Goal: Download file/media

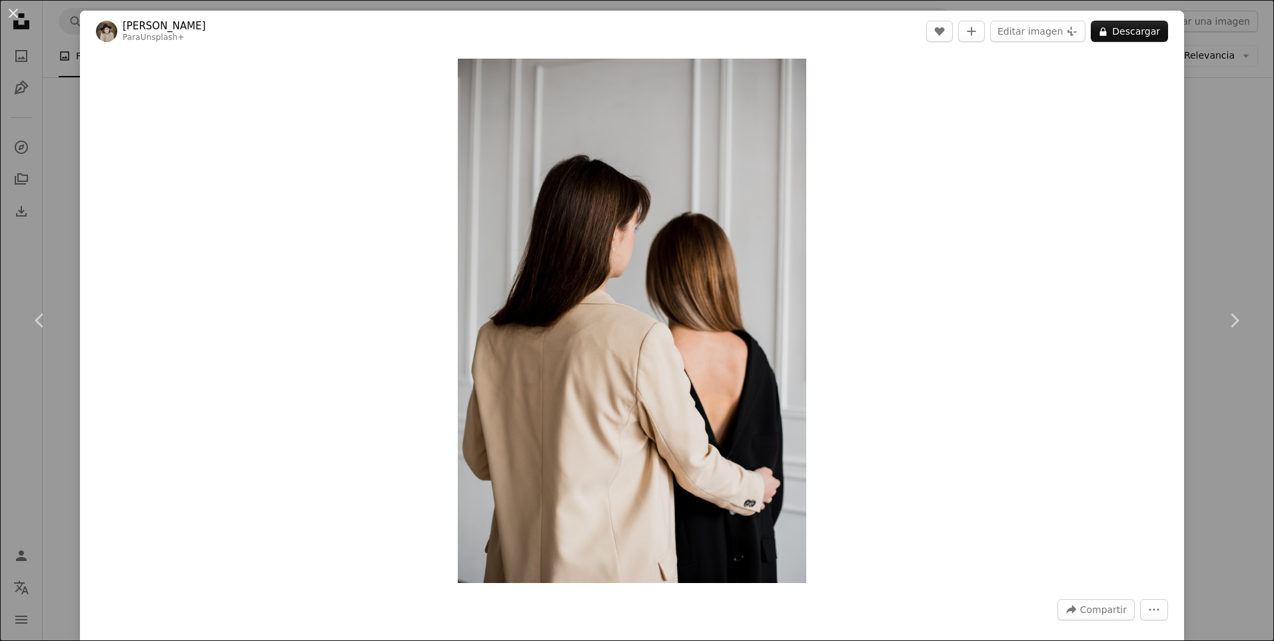
scroll to position [0, 677]
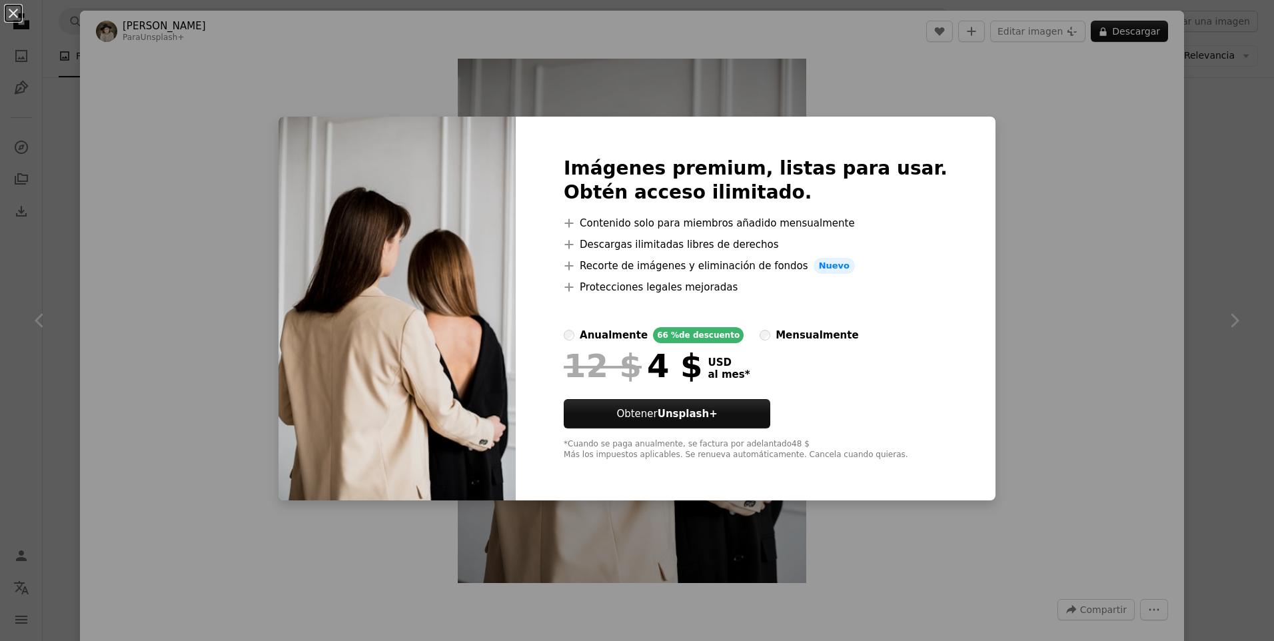
click at [1039, 162] on div "An X shape Imágenes premium, listas para usar. Obtén acceso ilimitado. A plus s…" at bounding box center [637, 320] width 1274 height 641
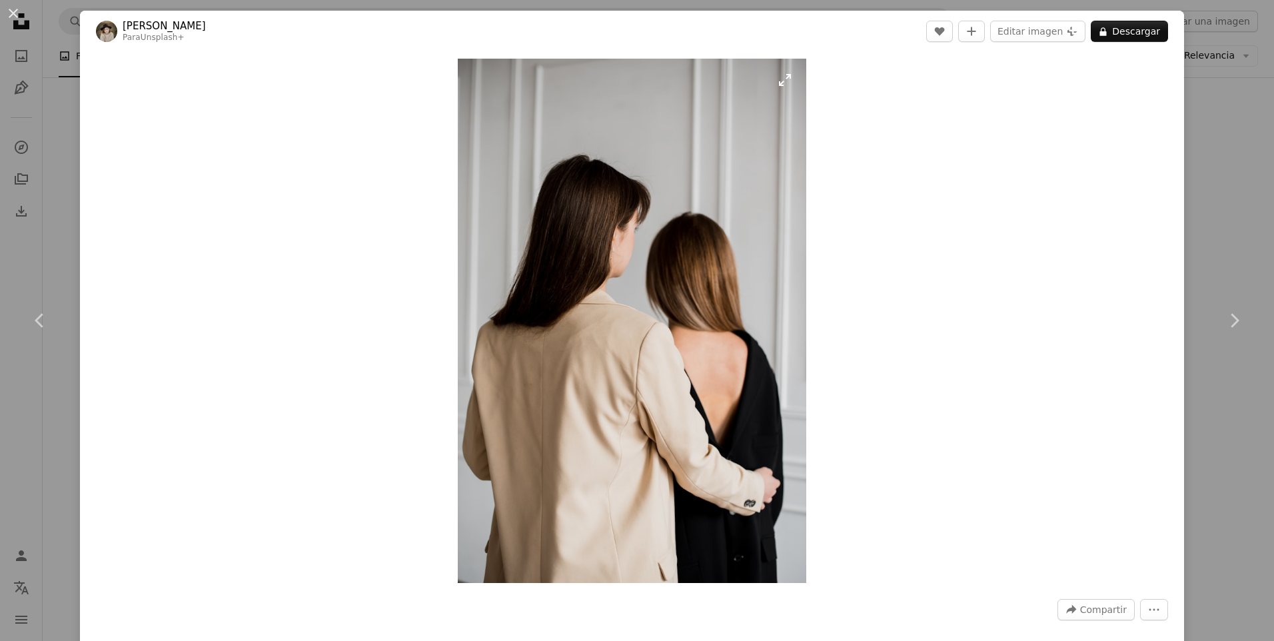
drag, startPoint x: 1273, startPoint y: 3, endPoint x: 588, endPoint y: 115, distance: 694.0
click at [510, 123] on div "Zoom in" at bounding box center [632, 321] width 1104 height 538
click at [1110, 39] on button "A lock Descargar" at bounding box center [1129, 31] width 77 height 21
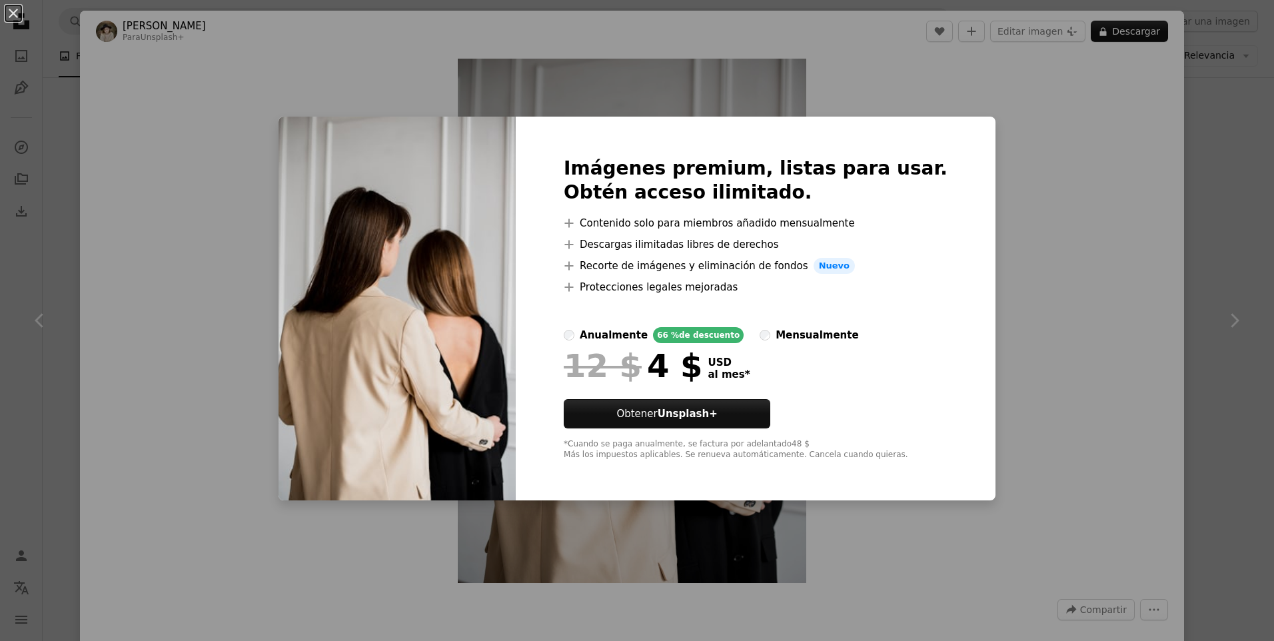
click at [248, 211] on div "An X shape Imágenes premium, listas para usar. Obtén acceso ilimitado. A plus s…" at bounding box center [637, 320] width 1274 height 641
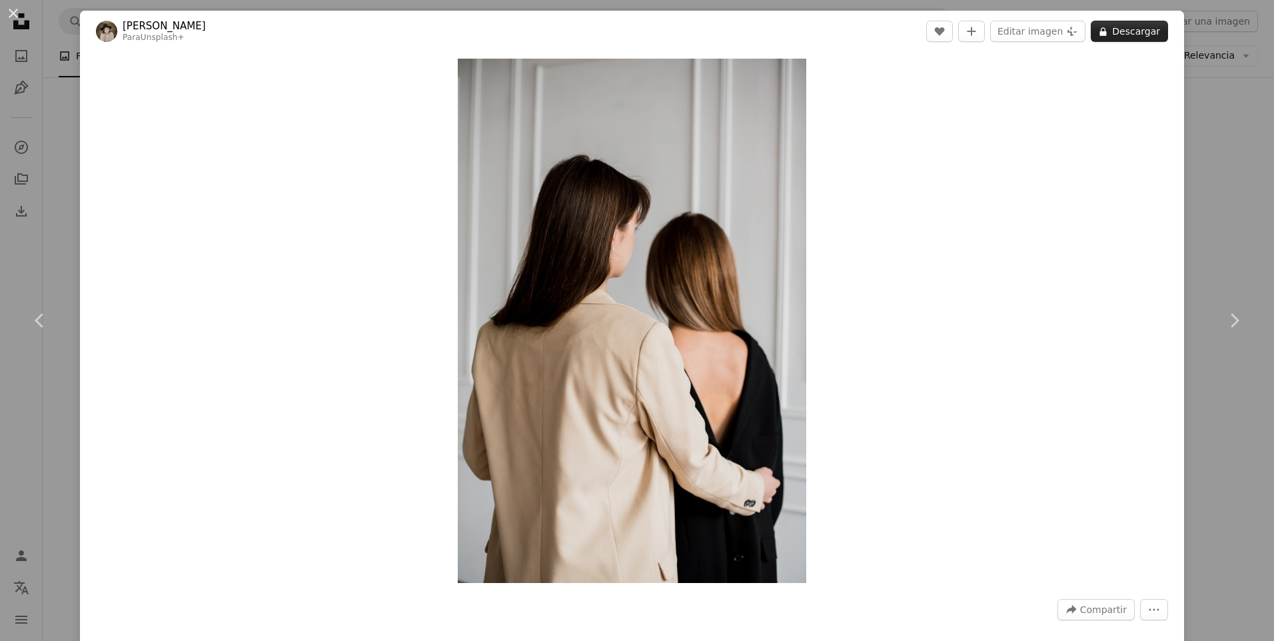
click at [1111, 34] on button "A lock Descargar" at bounding box center [1129, 31] width 77 height 21
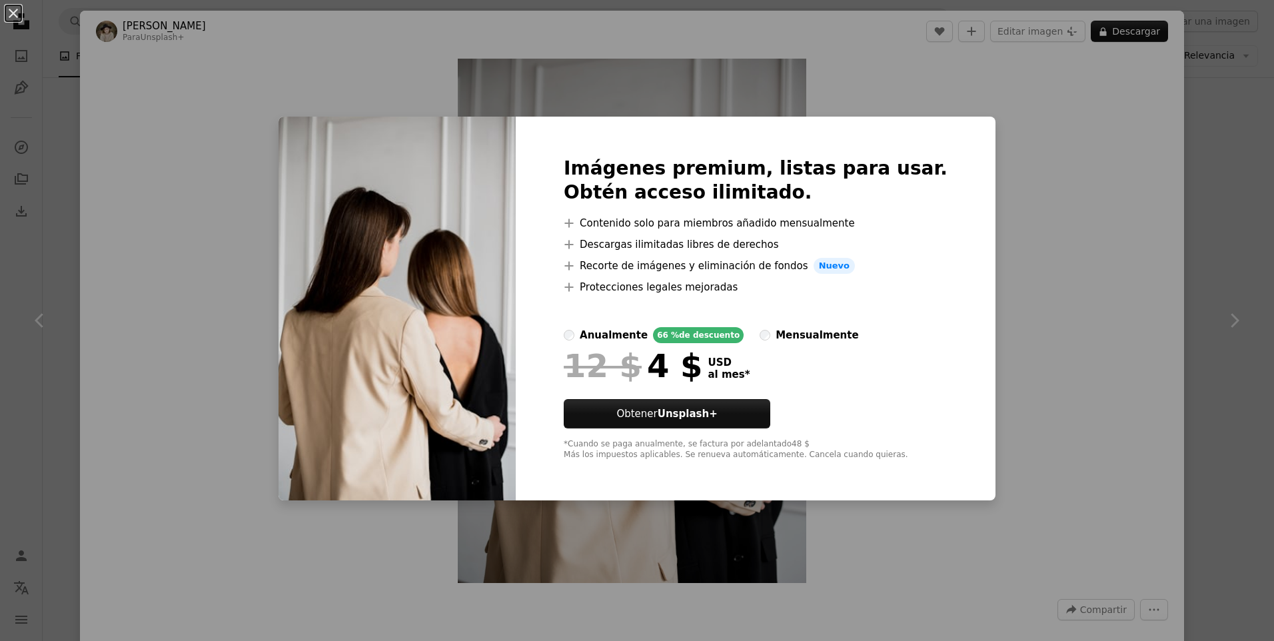
click at [984, 123] on div "An X shape Imágenes premium, listas para usar. Obtén acceso ilimitado. A plus s…" at bounding box center [637, 320] width 1274 height 641
